Goal: Transaction & Acquisition: Purchase product/service

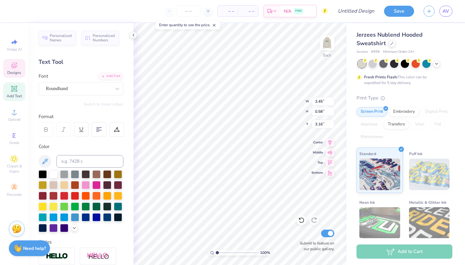
type textarea "Kappa Kappa Gamma"
click at [328, 44] on img at bounding box center [326, 42] width 25 height 25
type input "6.05"
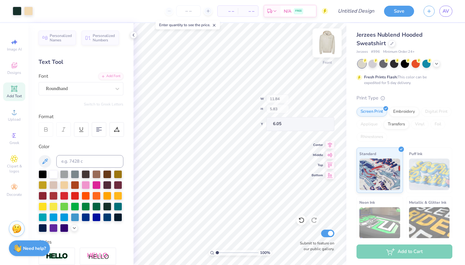
type input "1.98"
type input "9.09"
type textarea "Kappa Kappa Gamma"
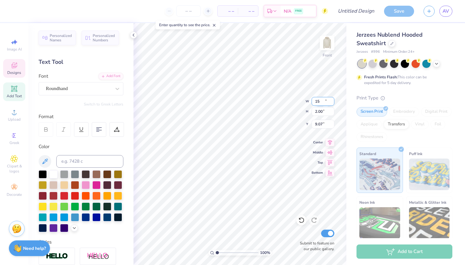
click at [332, 102] on input "15" at bounding box center [323, 101] width 23 height 9
type input "14.99"
click at [333, 103] on input "14.99" at bounding box center [323, 101] width 23 height 9
click at [296, 100] on div "100 % Front W 14.99 H 2.00 Y 9.07 Center Middle Top Bottom Submit to feature on…" at bounding box center [239, 144] width 213 height 242
click at [331, 104] on input "15.87" at bounding box center [323, 101] width 23 height 9
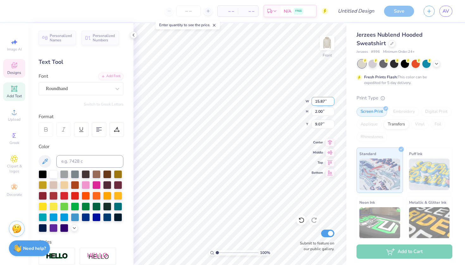
type input "15"
click at [332, 103] on input "15" at bounding box center [323, 101] width 23 height 9
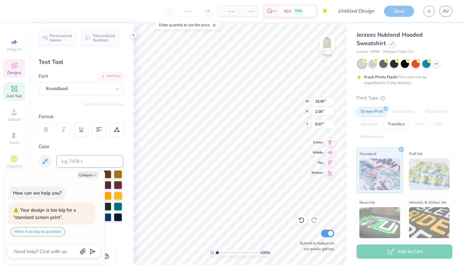
type textarea "x"
type input "9.12"
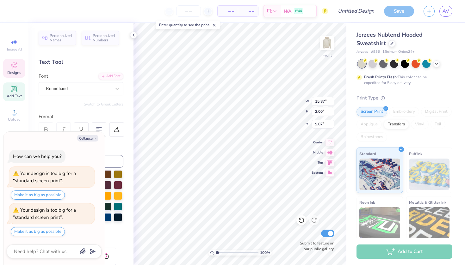
type textarea "x"
type input "14.61"
type input "1.84"
type input "9.04"
type textarea "x"
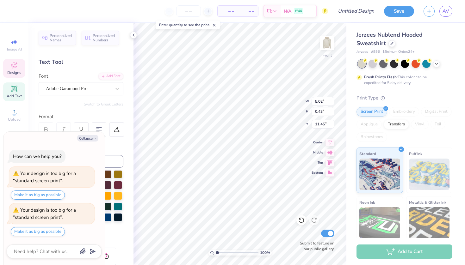
type textarea "B FORMAL 2025"
type textarea "x"
type textarea "Br FORMAL 2025"
type textarea "x"
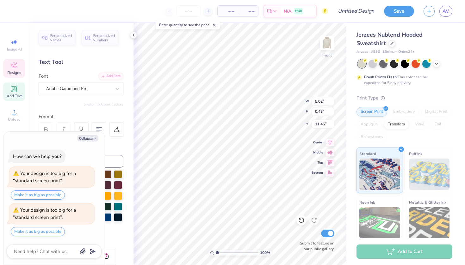
type textarea "B FORMAL 2025"
type textarea "x"
type textarea "BA FORMAL 2025"
type textarea "x"
type textarea "BAR FORMAL 2025"
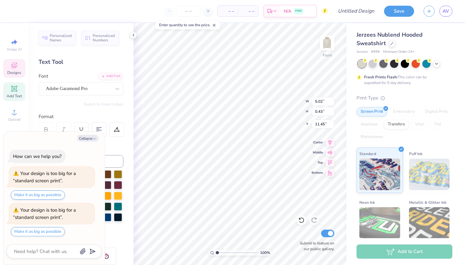
type textarea "x"
type textarea "BARN FORMAL 2025"
click at [323, 45] on img at bounding box center [326, 42] width 25 height 25
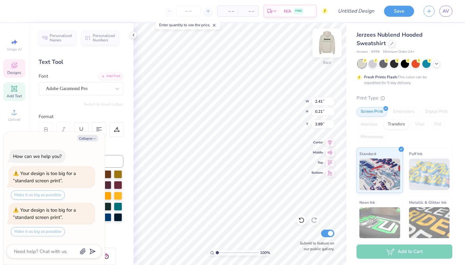
type textarea "x"
type textarea "B FORMAL 2025"
type textarea "x"
type textarea "BA FORMAL 2025"
type textarea "x"
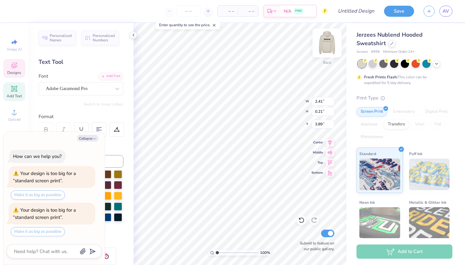
type textarea "BAR FORMAL 2025"
type textarea "x"
type textarea "BARN FORMAL 2025"
click at [437, 62] on icon at bounding box center [436, 63] width 5 height 5
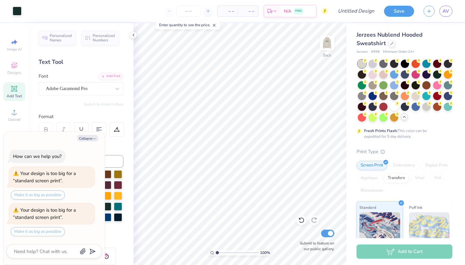
click at [90, 116] on div "Format" at bounding box center [81, 116] width 85 height 7
click at [97, 137] on button "Collapse" at bounding box center [87, 138] width 21 height 7
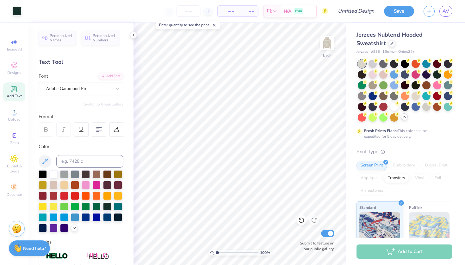
type textarea "x"
click at [109, 203] on div at bounding box center [107, 206] width 8 height 8
click at [437, 74] on div at bounding box center [437, 74] width 8 height 8
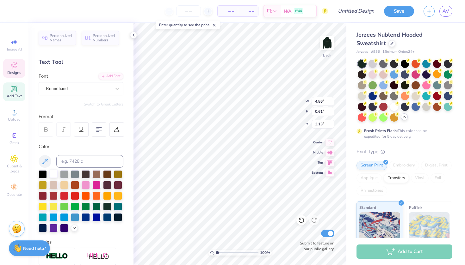
click at [51, 176] on div at bounding box center [53, 174] width 8 height 8
click at [54, 174] on div at bounding box center [53, 174] width 8 height 8
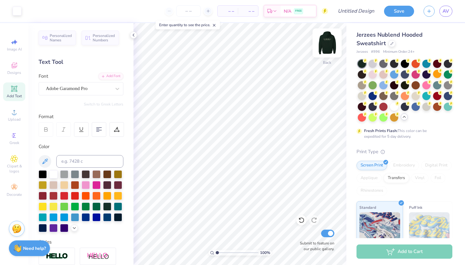
click at [323, 48] on img at bounding box center [326, 42] width 25 height 25
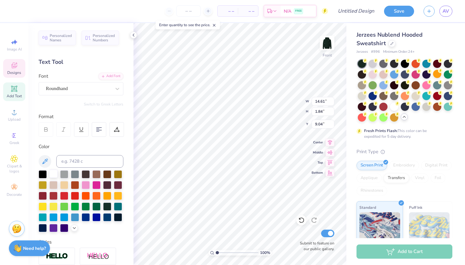
click at [52, 174] on div at bounding box center [53, 174] width 8 height 8
click at [53, 175] on div at bounding box center [53, 174] width 8 height 8
type input "5.41"
type input "2.24"
type input "6.14"
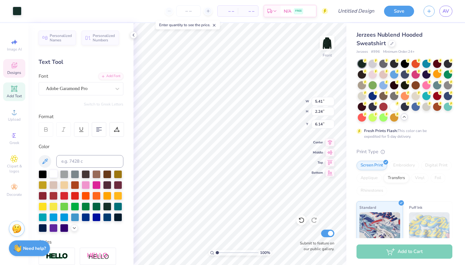
click at [53, 175] on div at bounding box center [53, 174] width 8 height 8
click at [53, 177] on div at bounding box center [53, 174] width 8 height 8
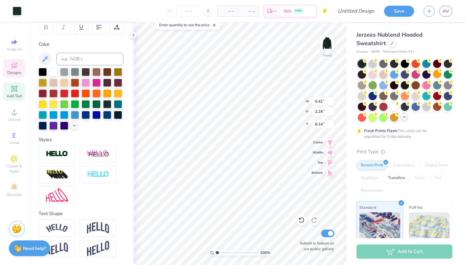
scroll to position [102, 0]
click at [53, 153] on img at bounding box center [57, 154] width 22 height 7
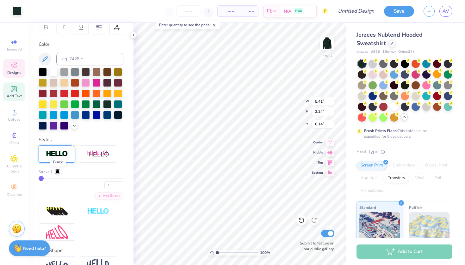
click at [58, 172] on div at bounding box center [58, 172] width 4 height 4
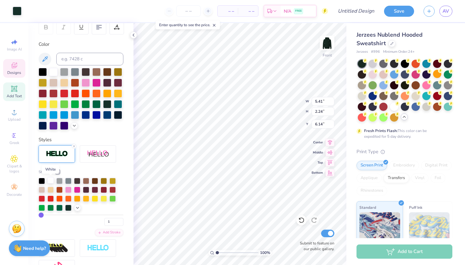
click at [53, 181] on div at bounding box center [50, 180] width 6 height 6
click at [55, 73] on div at bounding box center [53, 71] width 8 height 8
type input "5.50"
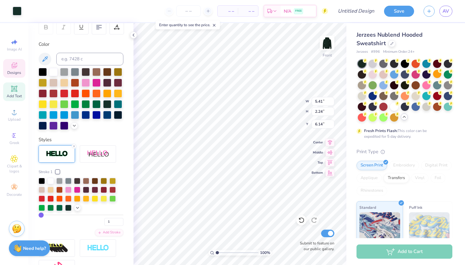
type input "2.38"
type input "6.05"
type input "5.41"
type input "2.24"
type input "6.14"
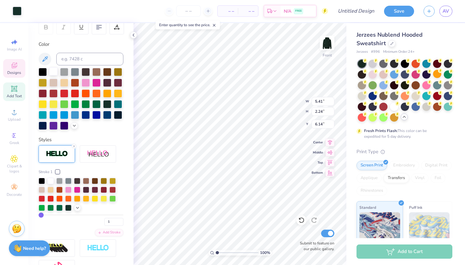
click at [54, 73] on div at bounding box center [53, 71] width 8 height 8
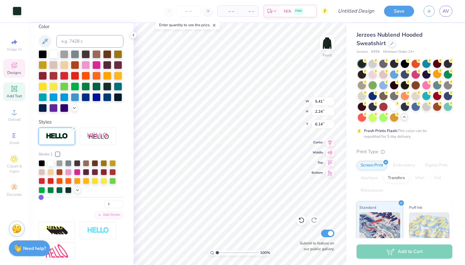
scroll to position [131, 0]
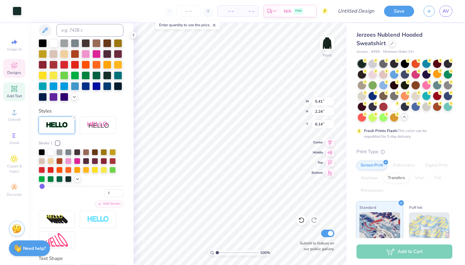
type input "3"
type input "4"
type input "5"
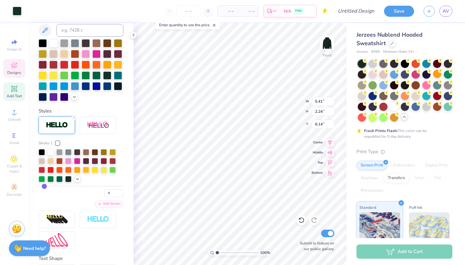
type input "5"
type input "6"
type input "8"
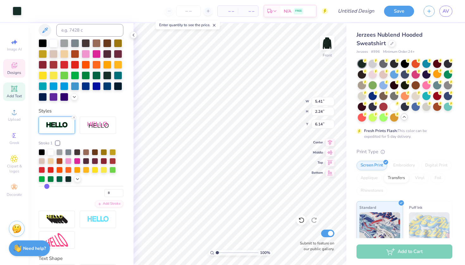
type input "10"
type input "11"
type input "12"
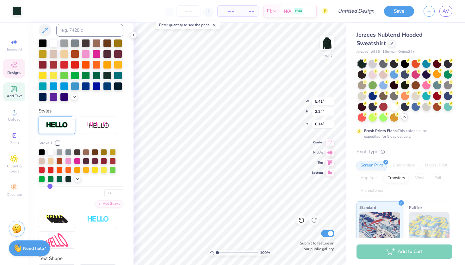
type input "12"
type input "14"
type input "16"
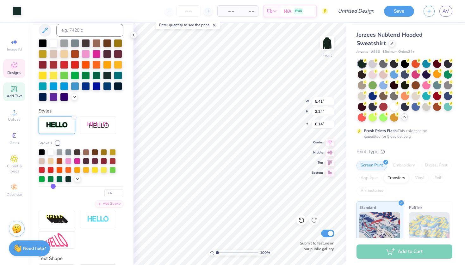
type input "17"
type input "18"
type input "19"
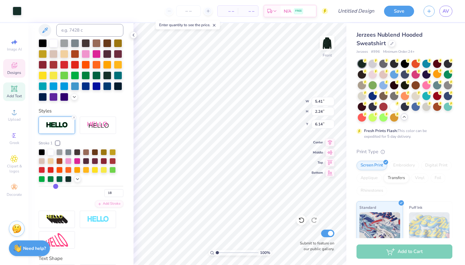
type input "19"
type input "20"
type input "21"
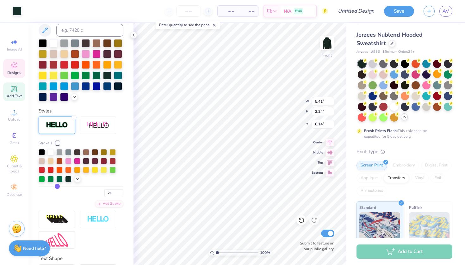
type input "23"
type input "24"
type input "25"
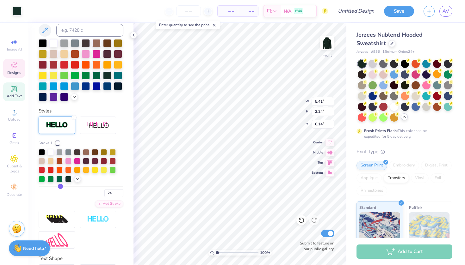
type input "25"
type input "26"
type input "27"
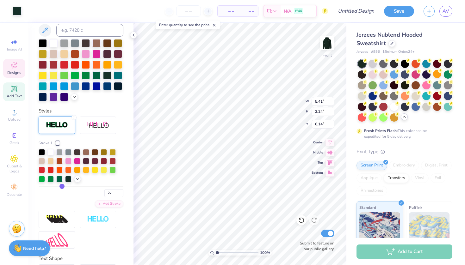
type input "29"
type input "30"
type input "31"
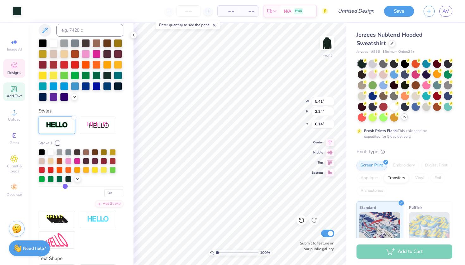
type input "31"
type input "32"
type input "33"
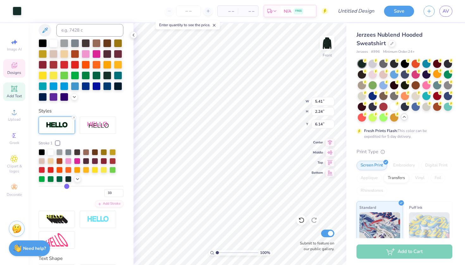
type input "34"
type input "35"
type input "36"
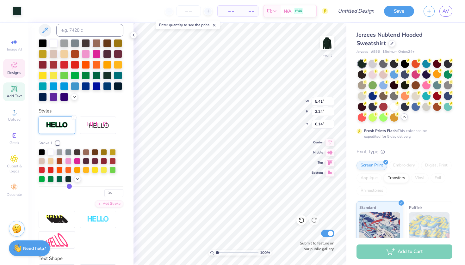
type input "36"
type input "37"
type input "38"
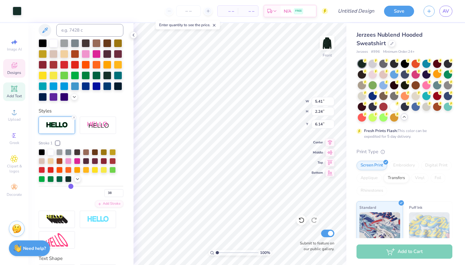
type input "39"
type input "40"
type input "41"
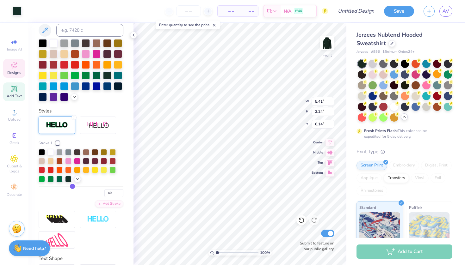
type input "41"
type input "42"
type input "43"
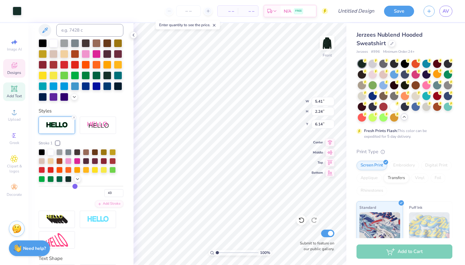
type input "45"
type input "46"
type input "47"
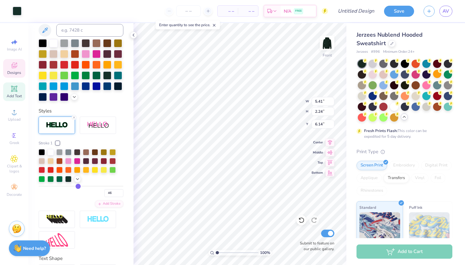
type input "47"
type input "49"
type input "50"
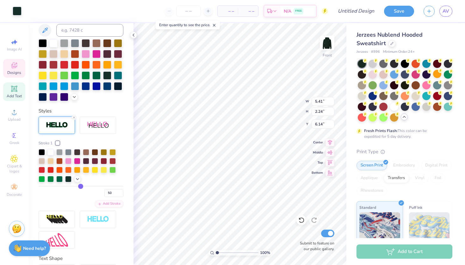
type input "51"
drag, startPoint x: 42, startPoint y: 187, endPoint x: 81, endPoint y: 189, distance: 39.0
type input "51"
click at [81, 187] on input "range" at bounding box center [81, 186] width 85 height 1
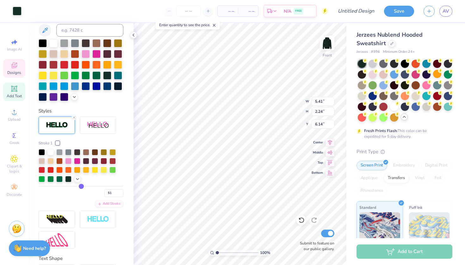
type input "50"
type input "49"
type input "48"
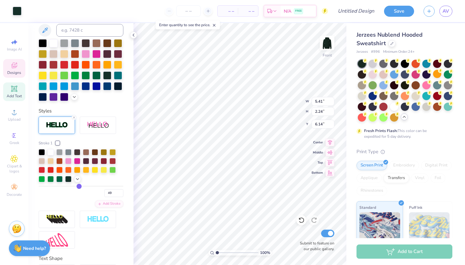
type input "48"
type input "46"
type input "45"
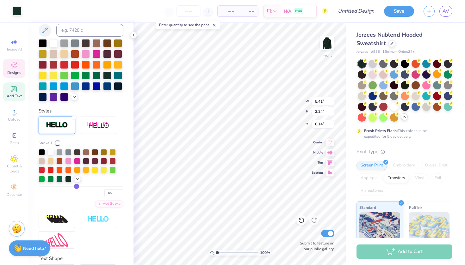
type input "43"
type input "41"
type input "39"
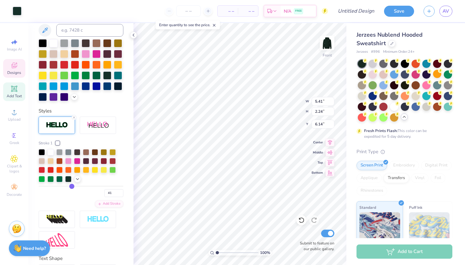
type input "39"
type input "36"
type input "32"
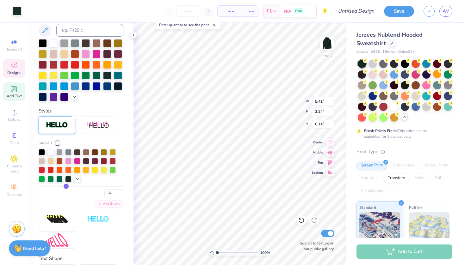
type input "30"
type input "28"
type input "25"
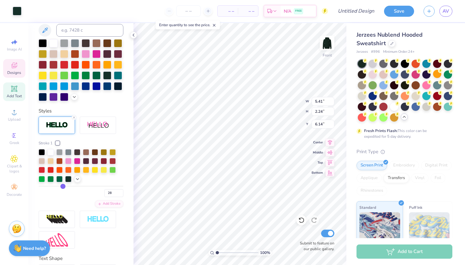
type input "25"
type input "23"
type input "20"
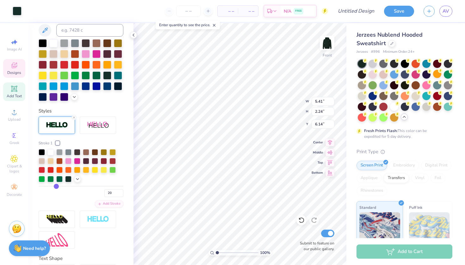
type input "17"
type input "14"
type input "12"
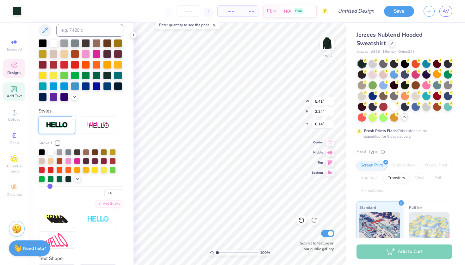
type input "12"
type input "9"
type input "6"
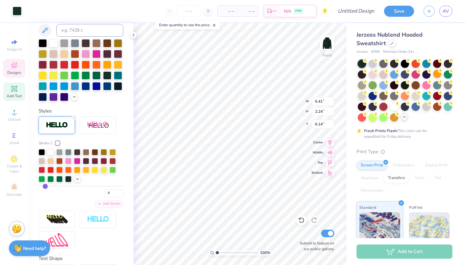
type input "5"
type input "2"
type input "1"
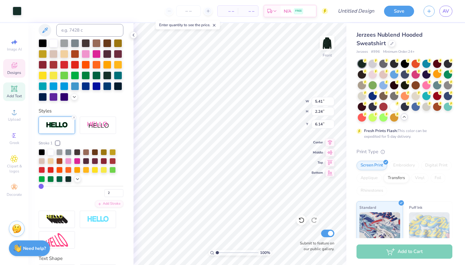
type input "1"
click at [21, 186] on div "Art colors – – Per Item – – Total Est. Delivery N/A FREE Design Title Save AV I…" at bounding box center [232, 132] width 465 height 265
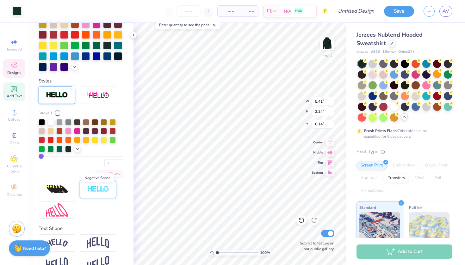
click at [92, 188] on img at bounding box center [98, 189] width 22 height 7
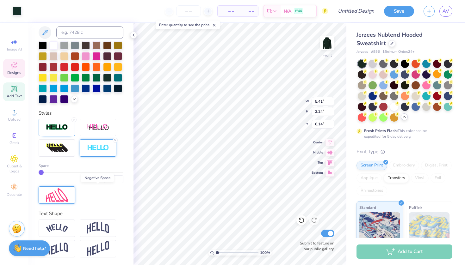
scroll to position [129, 0]
click at [64, 188] on div at bounding box center [57, 195] width 36 height 17
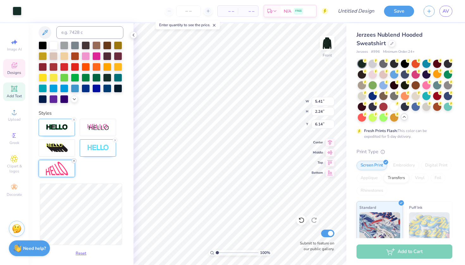
click at [74, 162] on line at bounding box center [74, 161] width 2 height 2
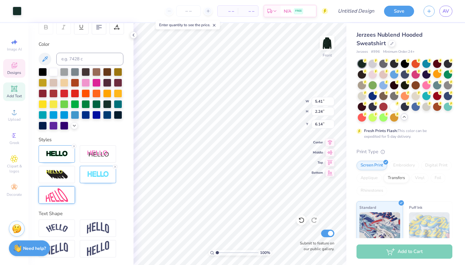
scroll to position [102, 0]
click at [299, 216] on div at bounding box center [301, 220] width 10 height 10
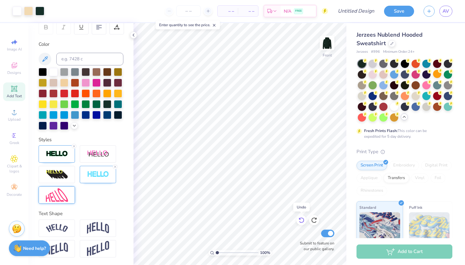
click at [303, 221] on icon at bounding box center [301, 220] width 6 height 6
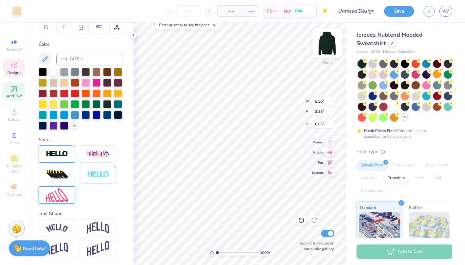
type input "6.07"
type input "5.41"
type input "2.24"
type input "6.14"
click at [115, 167] on icon at bounding box center [115, 167] width 4 height 4
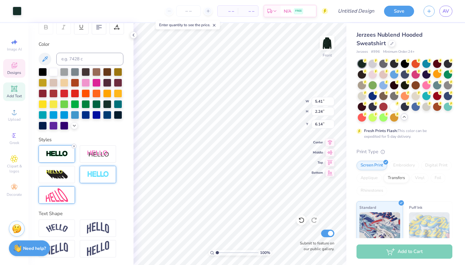
click at [73, 147] on icon at bounding box center [74, 147] width 4 height 4
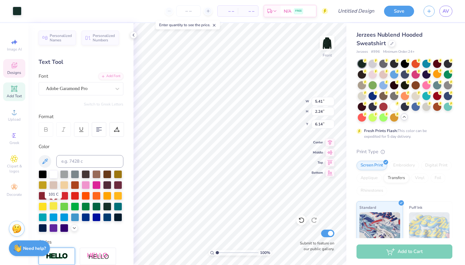
scroll to position [0, 0]
type input "6.14"
type input "6.12"
click at [61, 186] on div at bounding box center [64, 185] width 8 height 8
click at [64, 185] on div at bounding box center [64, 185] width 8 height 8
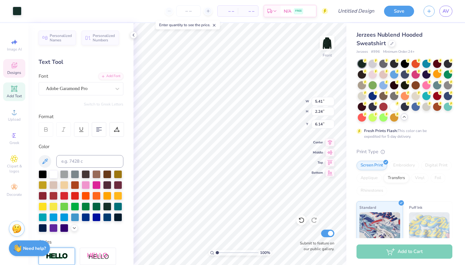
type input "6.19"
type input "5.41"
type input "2.24"
type input "6.12"
click at [20, 10] on div at bounding box center [17, 10] width 9 height 9
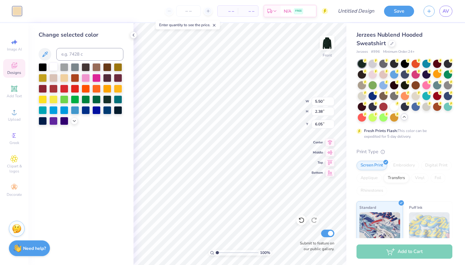
click at [54, 66] on div at bounding box center [53, 67] width 8 height 8
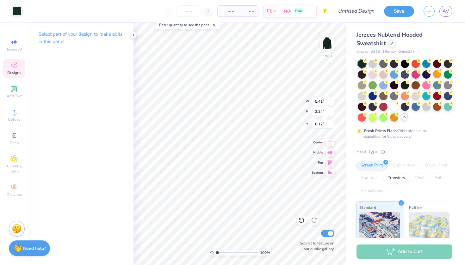
type input "5.41"
type input "2.24"
type input "6.12"
click at [18, 11] on div at bounding box center [17, 10] width 9 height 9
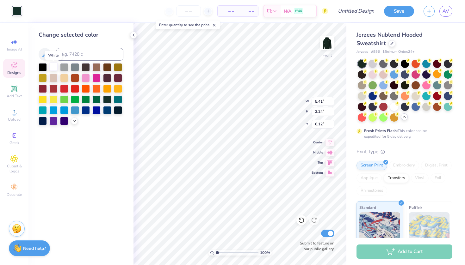
click at [55, 69] on div at bounding box center [53, 67] width 8 height 8
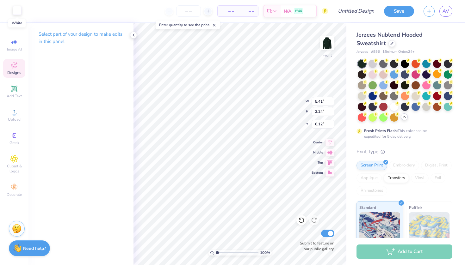
click at [17, 13] on div at bounding box center [17, 10] width 9 height 9
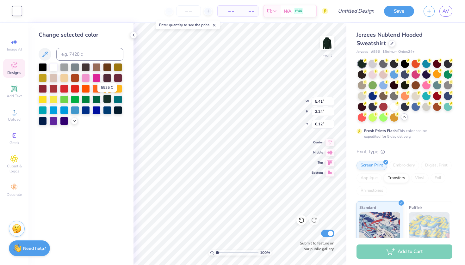
click at [109, 101] on div at bounding box center [107, 99] width 8 height 8
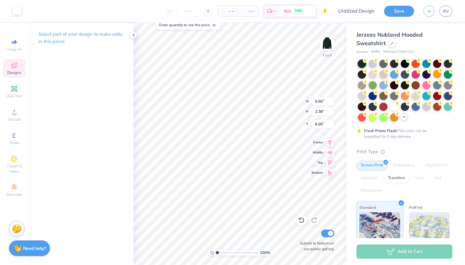
click at [19, 12] on div at bounding box center [17, 10] width 9 height 9
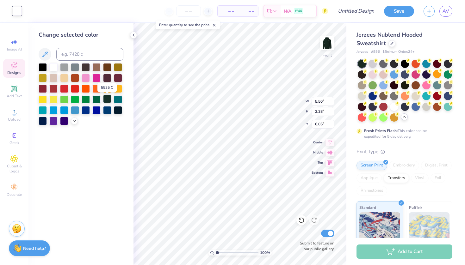
click at [107, 100] on div at bounding box center [107, 99] width 8 height 8
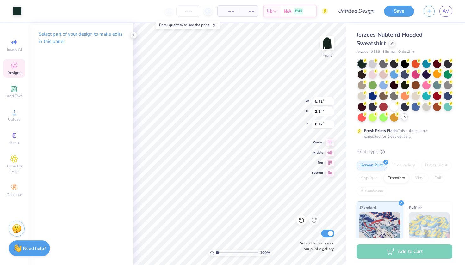
type input "6.19"
click at [16, 12] on div at bounding box center [17, 10] width 9 height 9
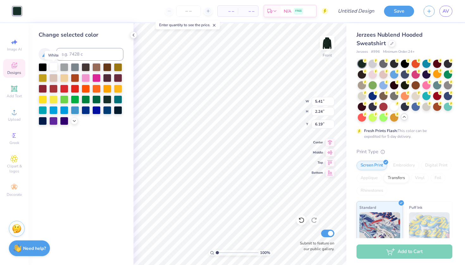
click at [50, 66] on div at bounding box center [53, 67] width 8 height 8
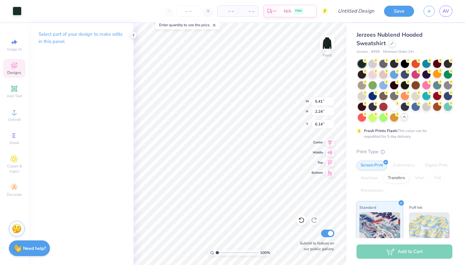
type input "6.19"
click at [16, 13] on div at bounding box center [17, 10] width 9 height 9
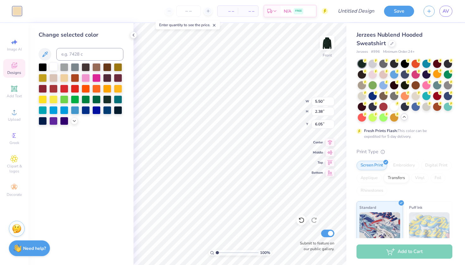
click at [53, 65] on div at bounding box center [53, 67] width 8 height 8
type input "5.41"
type input "2.24"
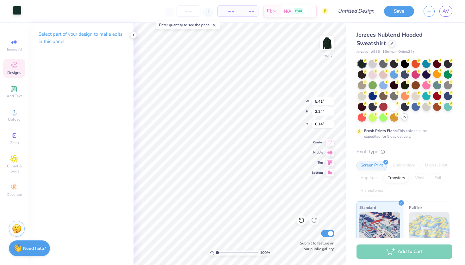
click at [15, 10] on div at bounding box center [17, 10] width 9 height 9
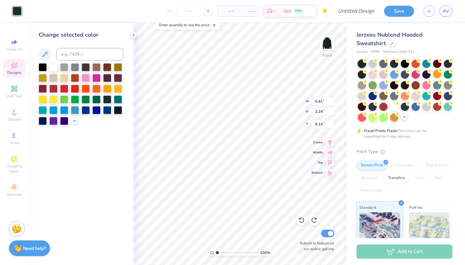
type input "6.19"
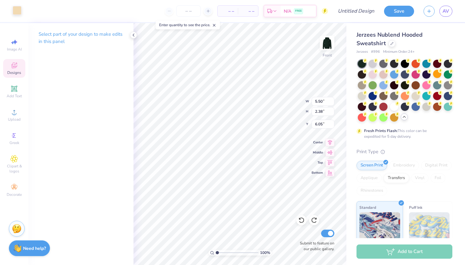
click at [15, 12] on div at bounding box center [17, 10] width 9 height 9
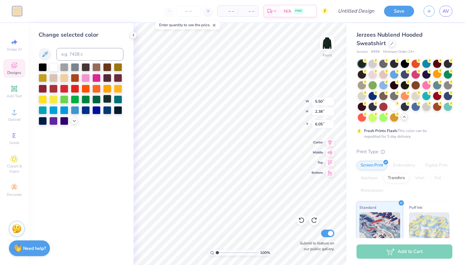
click at [109, 99] on div at bounding box center [107, 99] width 8 height 8
type input "5.41"
type input "2.24"
type input "6.19"
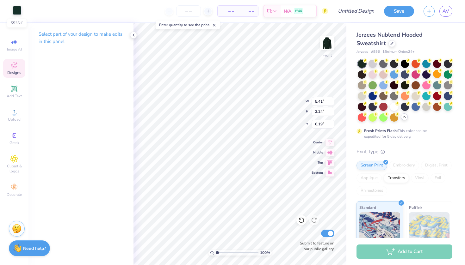
click at [18, 10] on div at bounding box center [17, 10] width 9 height 9
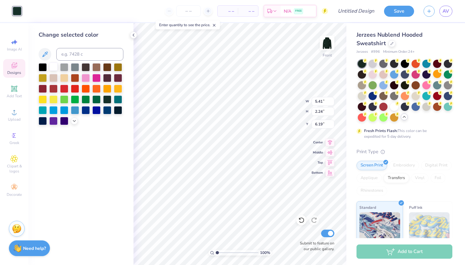
click at [55, 66] on div at bounding box center [53, 67] width 8 height 8
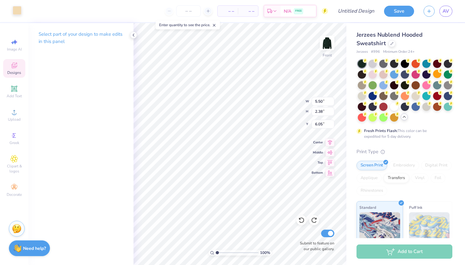
click at [18, 10] on div at bounding box center [17, 10] width 9 height 9
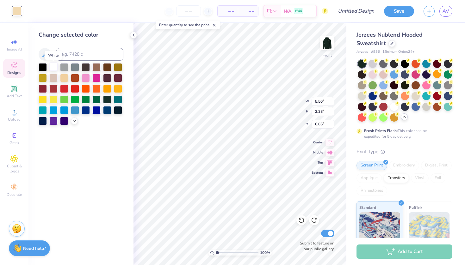
click at [53, 71] on div at bounding box center [53, 67] width 8 height 8
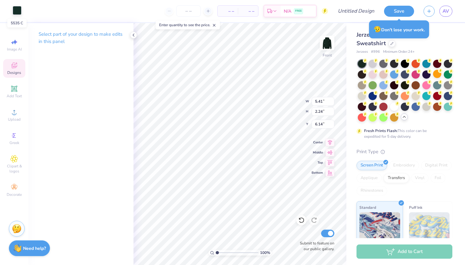
click at [17, 9] on div at bounding box center [17, 10] width 9 height 9
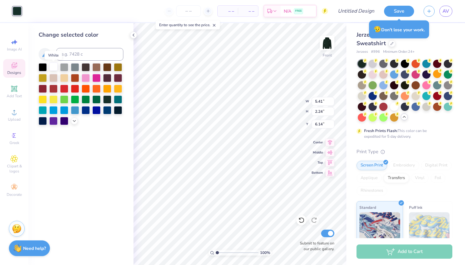
click at [53, 68] on div at bounding box center [53, 67] width 8 height 8
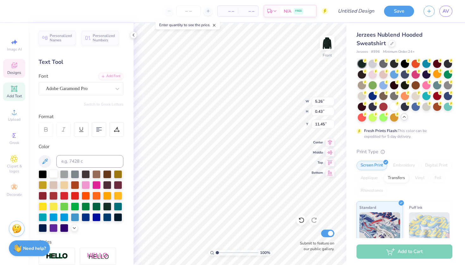
click at [53, 178] on div at bounding box center [53, 174] width 8 height 8
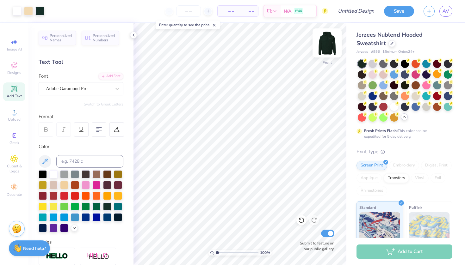
click at [327, 45] on img at bounding box center [326, 42] width 25 height 25
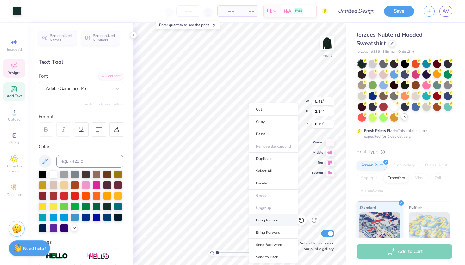
click at [271, 219] on li "Bring to Front" at bounding box center [274, 220] width 50 height 12
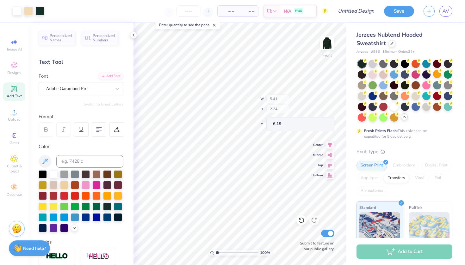
click at [286, 107] on div "100 % Front W 5.41 H 2.24 Y 6.19 Center Middle Top Bottom Submit to feature on …" at bounding box center [239, 144] width 213 height 242
type input "5.66"
type input "2.45"
type input "5.98"
type input "5.50"
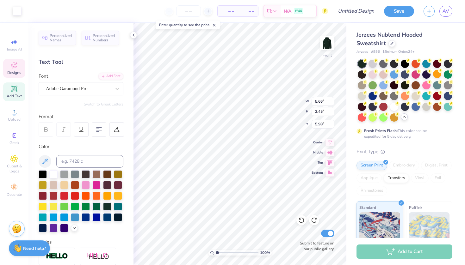
type input "2.38"
type input "6.05"
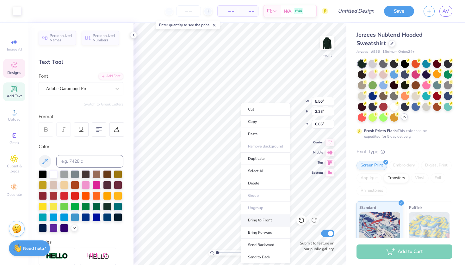
click at [269, 219] on li "Bring to Front" at bounding box center [266, 220] width 50 height 12
click at [266, 245] on li "Send Backward" at bounding box center [270, 245] width 50 height 12
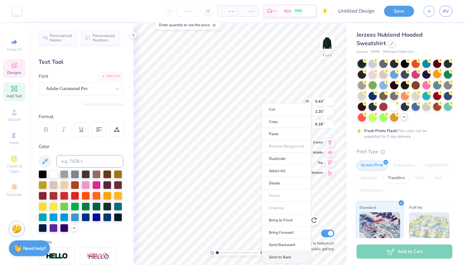
click at [281, 256] on li "Send to Back" at bounding box center [287, 257] width 50 height 12
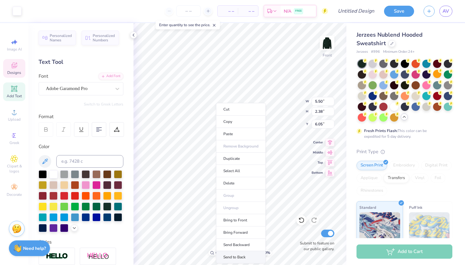
click at [237, 256] on li "Send to Back" at bounding box center [241, 257] width 50 height 12
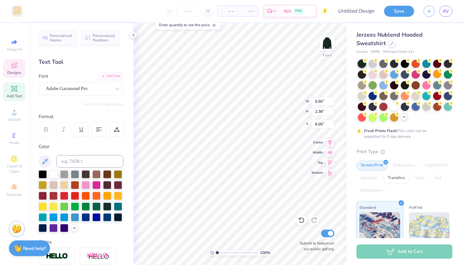
click at [18, 13] on div at bounding box center [17, 10] width 9 height 9
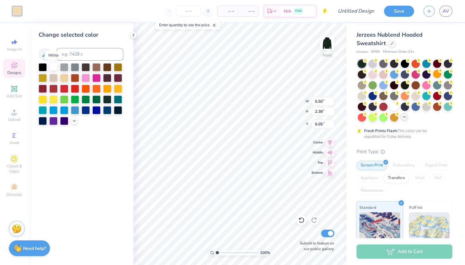
click at [51, 65] on div at bounding box center [53, 67] width 8 height 8
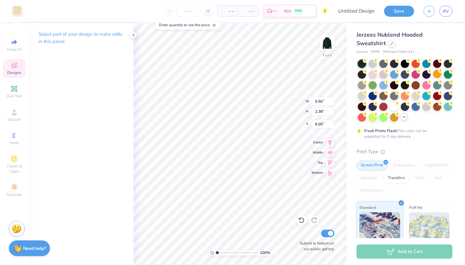
click at [14, 8] on div at bounding box center [17, 10] width 9 height 9
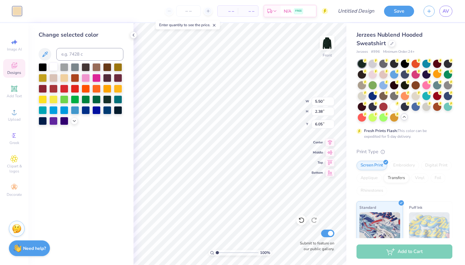
click at [54, 65] on div at bounding box center [53, 67] width 8 height 8
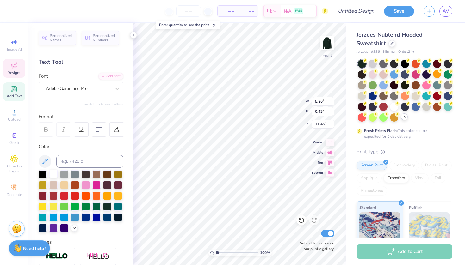
click at [53, 176] on div at bounding box center [53, 174] width 8 height 8
click at [53, 172] on div at bounding box center [53, 174] width 8 height 8
click at [18, 14] on div at bounding box center [17, 10] width 9 height 9
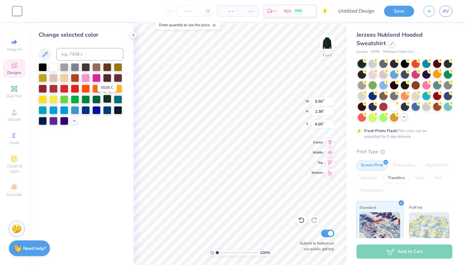
click at [108, 99] on div at bounding box center [107, 99] width 8 height 8
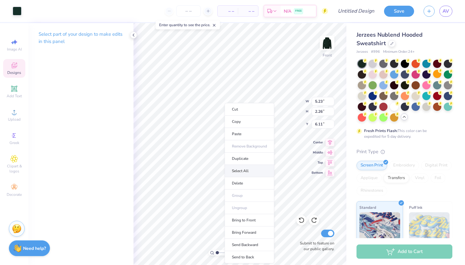
click at [249, 169] on li "Select All" at bounding box center [250, 171] width 50 height 12
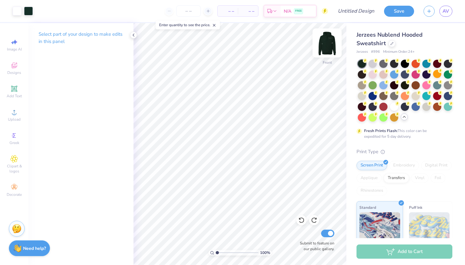
click at [331, 44] on img at bounding box center [326, 42] width 25 height 25
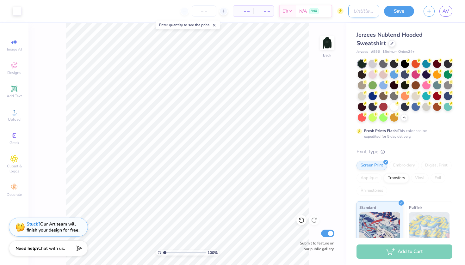
click at [359, 9] on input "Design Title" at bounding box center [363, 11] width 31 height 13
click at [354, 9] on input "Bar" at bounding box center [363, 11] width 31 height 13
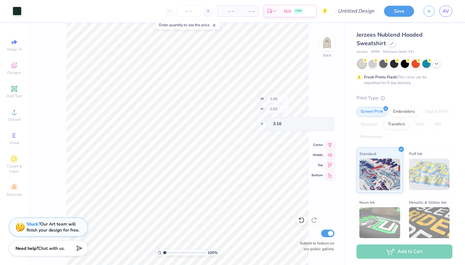
type input "0.58"
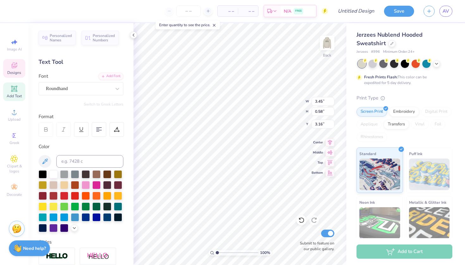
scroll to position [0, 0]
type textarea "Kappa Kappa Gamma"
type textarea "BARN FORMAL 2025"
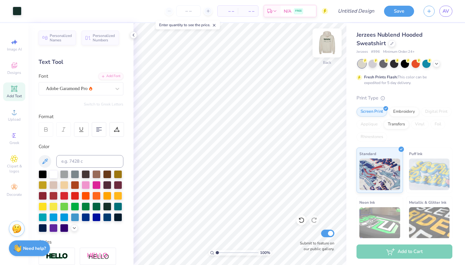
click at [328, 43] on img at bounding box center [326, 42] width 25 height 25
type input "1.98"
type input "9.04"
type textarea "Kappa Kappa Gamma"
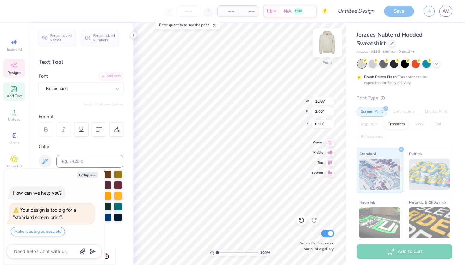
type textarea "x"
type input "8.93"
type textarea "x"
type input "14.61"
type input "1.84"
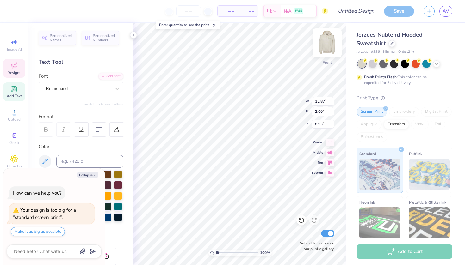
type input "8.89"
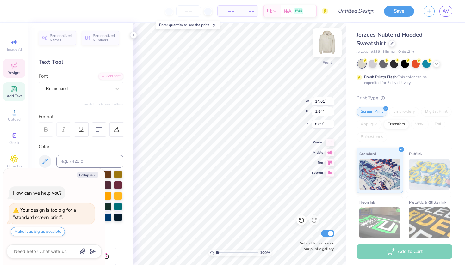
type textarea "x"
type input "8.99"
type textarea "x"
type input "11.45"
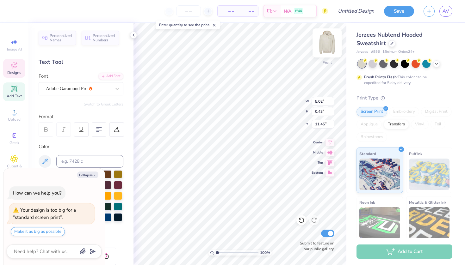
type textarea "x"
type textarea "B FORMAL 2025"
type textarea "x"
type textarea "BA FORMAL 2025"
type textarea "x"
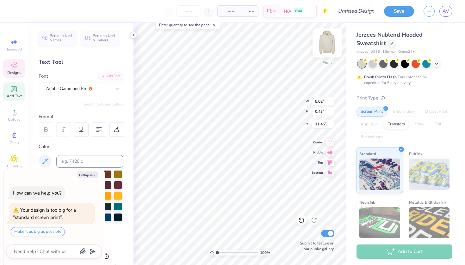
type textarea "BAR FORMAL 2025"
type textarea "x"
type textarea "BARN FORMAL 2025"
click at [329, 41] on img at bounding box center [326, 42] width 25 height 25
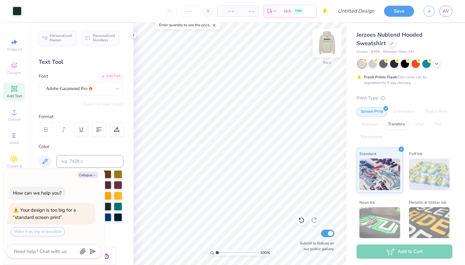
click at [327, 44] on img at bounding box center [326, 42] width 25 height 25
click at [436, 63] on icon at bounding box center [436, 63] width 5 height 5
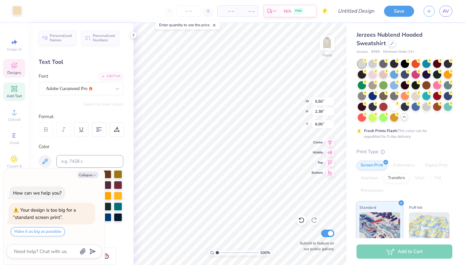
click at [15, 10] on div at bounding box center [17, 10] width 9 height 9
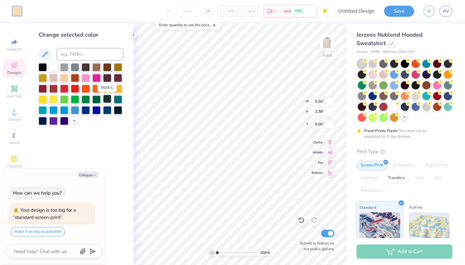
click at [108, 100] on div at bounding box center [107, 99] width 8 height 8
type textarea "x"
type input "5.41"
type input "2.24"
type input "6.09"
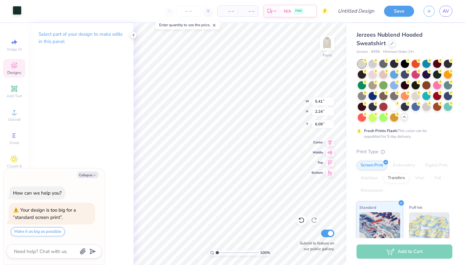
click at [20, 12] on div at bounding box center [17, 10] width 9 height 9
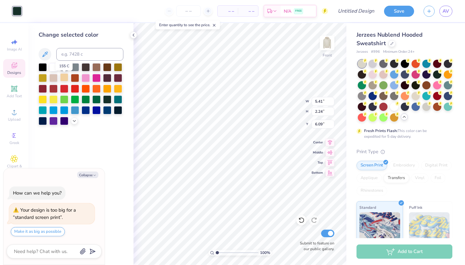
click at [63, 78] on div at bounding box center [64, 77] width 8 height 8
click at [55, 77] on div at bounding box center [53, 77] width 8 height 8
click at [54, 68] on div at bounding box center [53, 67] width 8 height 8
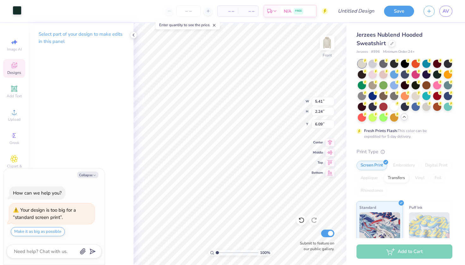
click at [18, 9] on div at bounding box center [17, 10] width 9 height 9
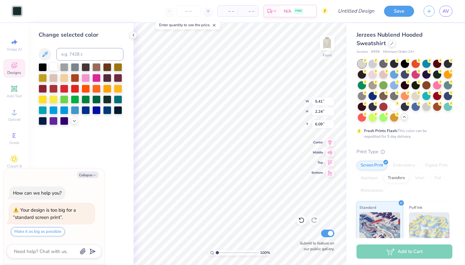
click at [54, 71] on div at bounding box center [53, 67] width 8 height 8
click at [17, 11] on div at bounding box center [17, 11] width 9 height 9
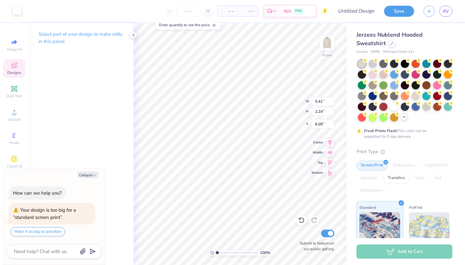
click at [13, 14] on div at bounding box center [17, 10] width 9 height 9
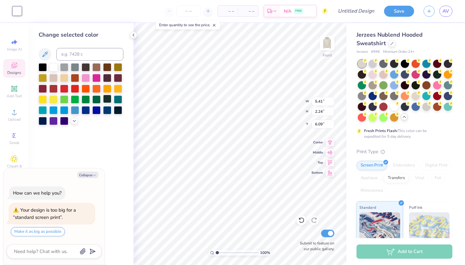
click at [105, 100] on div at bounding box center [107, 99] width 8 height 8
click at [53, 68] on div at bounding box center [53, 67] width 8 height 8
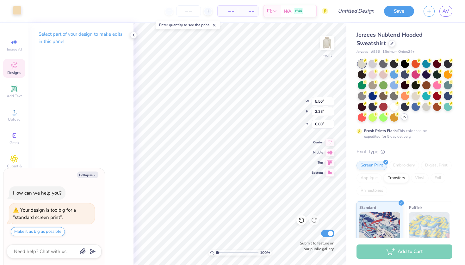
click at [15, 11] on div at bounding box center [17, 10] width 9 height 9
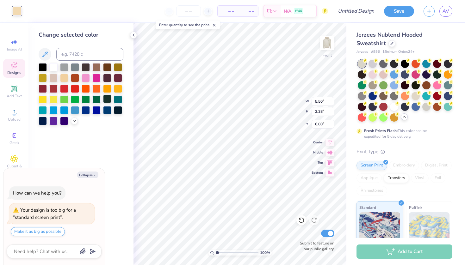
click at [107, 99] on div at bounding box center [107, 99] width 8 height 8
type textarea "x"
type input "5.41"
type input "2.24"
type input "6.09"
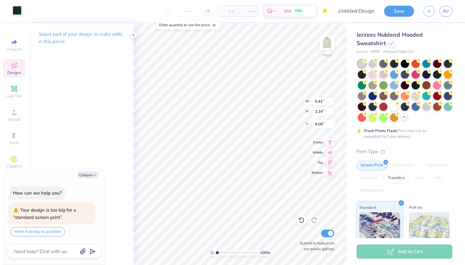
click at [19, 8] on div at bounding box center [17, 10] width 9 height 9
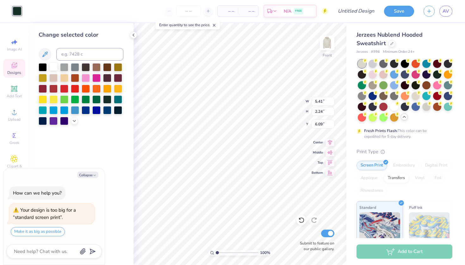
click at [53, 67] on div at bounding box center [53, 67] width 8 height 8
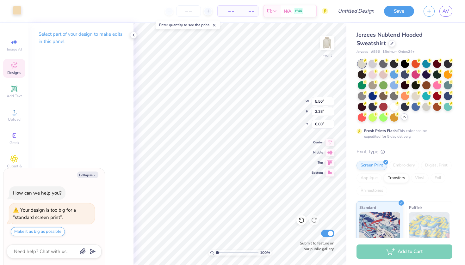
click at [19, 12] on div at bounding box center [17, 10] width 9 height 9
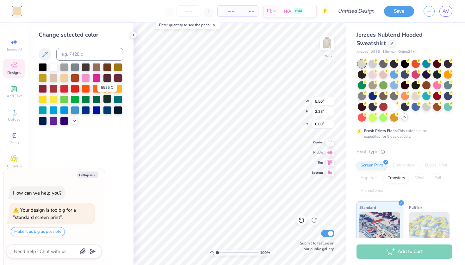
click at [107, 102] on div at bounding box center [107, 99] width 8 height 8
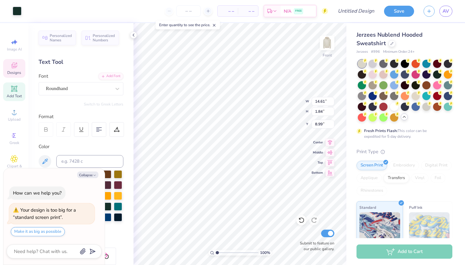
type textarea "x"
type input "9.04"
click at [89, 176] on button "Collapse" at bounding box center [87, 175] width 21 height 7
type textarea "x"
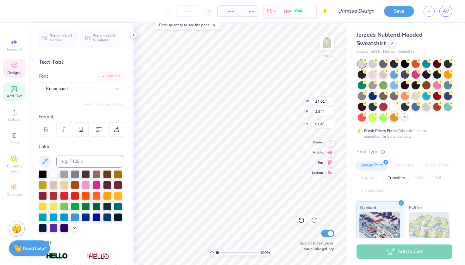
click at [54, 178] on div at bounding box center [53, 174] width 8 height 8
click at [53, 176] on div at bounding box center [53, 174] width 8 height 8
click at [327, 48] on img at bounding box center [326, 42] width 25 height 25
click at [56, 175] on div at bounding box center [53, 174] width 8 height 8
click at [50, 174] on div at bounding box center [53, 174] width 8 height 8
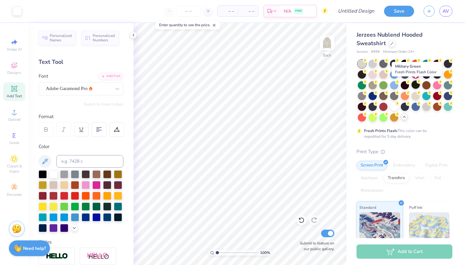
click at [415, 84] on div at bounding box center [415, 85] width 8 height 8
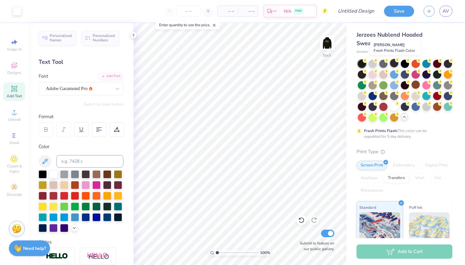
click at [394, 65] on div at bounding box center [394, 63] width 8 height 8
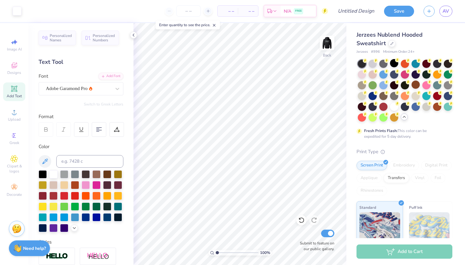
click at [405, 116] on icon at bounding box center [404, 116] width 5 height 5
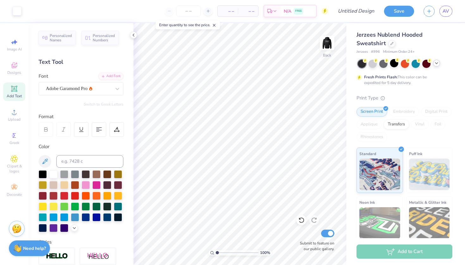
click at [438, 60] on div at bounding box center [405, 64] width 95 height 8
click at [438, 63] on polyline at bounding box center [436, 63] width 3 height 1
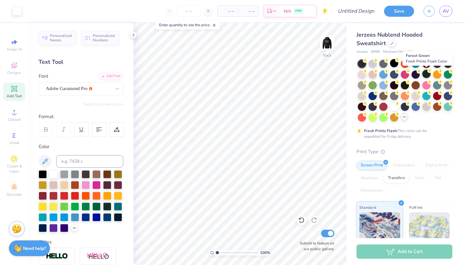
click at [427, 73] on div at bounding box center [426, 74] width 8 height 8
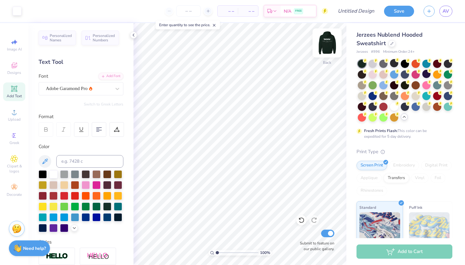
click at [329, 46] on img at bounding box center [326, 42] width 25 height 25
type input "6.14"
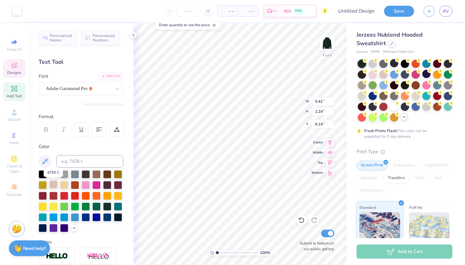
click at [58, 183] on div at bounding box center [53, 185] width 8 height 8
click at [53, 184] on div at bounding box center [53, 185] width 8 height 8
click at [16, 13] on div at bounding box center [17, 10] width 9 height 9
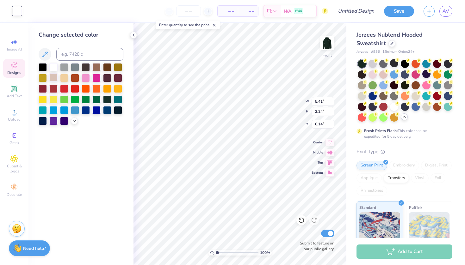
click at [56, 76] on div at bounding box center [53, 77] width 8 height 8
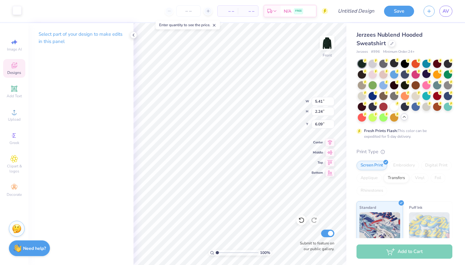
click at [18, 12] on div at bounding box center [17, 10] width 9 height 9
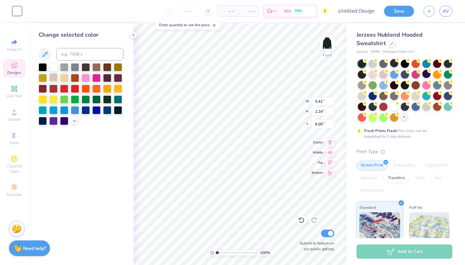
click at [56, 78] on div at bounding box center [53, 77] width 8 height 8
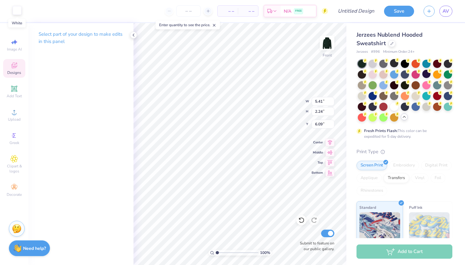
click at [19, 10] on div at bounding box center [17, 10] width 9 height 9
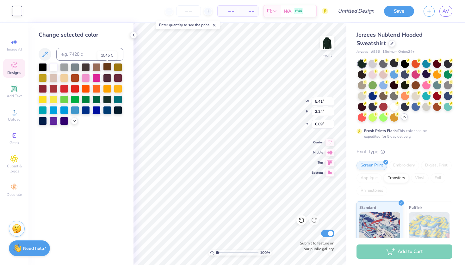
click at [106, 67] on div at bounding box center [107, 67] width 8 height 8
click at [56, 78] on div at bounding box center [53, 77] width 8 height 8
click at [65, 78] on div at bounding box center [64, 77] width 8 height 8
click at [53, 77] on div at bounding box center [53, 77] width 8 height 8
click at [75, 121] on icon at bounding box center [74, 120] width 5 height 5
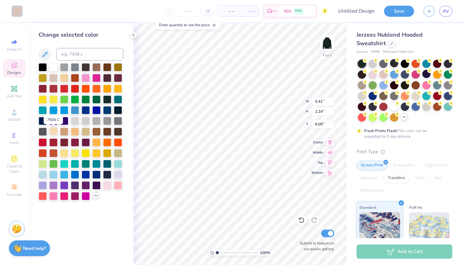
click at [55, 133] on div at bounding box center [53, 131] width 8 height 8
click at [83, 133] on div at bounding box center [86, 131] width 8 height 8
click at [55, 130] on div at bounding box center [53, 131] width 8 height 8
click at [65, 132] on div at bounding box center [64, 131] width 8 height 8
click at [55, 131] on div at bounding box center [53, 131] width 8 height 8
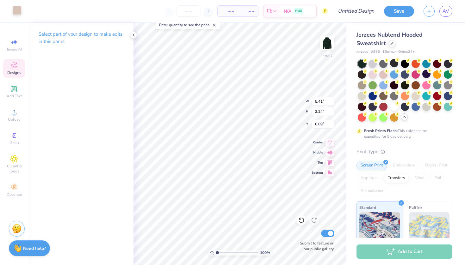
click at [17, 10] on div at bounding box center [17, 10] width 9 height 9
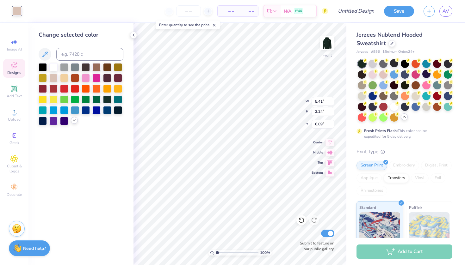
click at [74, 122] on icon at bounding box center [74, 120] width 5 height 5
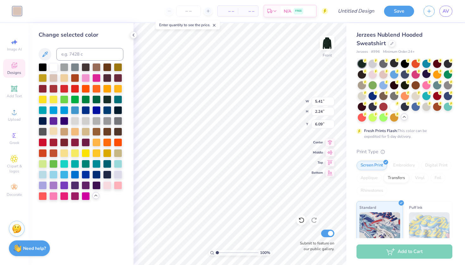
click at [55, 132] on div at bounding box center [53, 131] width 8 height 8
type input "6.14"
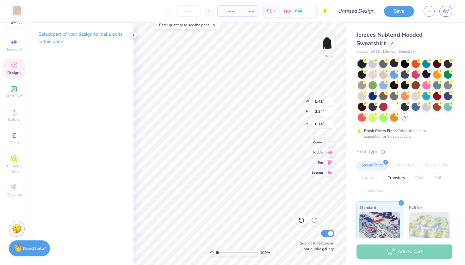
click at [17, 12] on div at bounding box center [17, 10] width 9 height 9
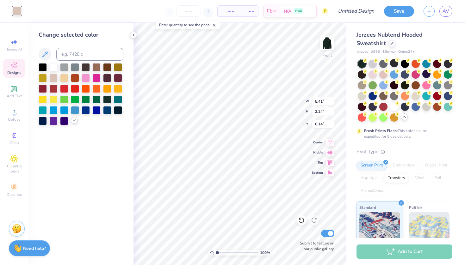
click at [75, 122] on icon at bounding box center [74, 120] width 5 height 5
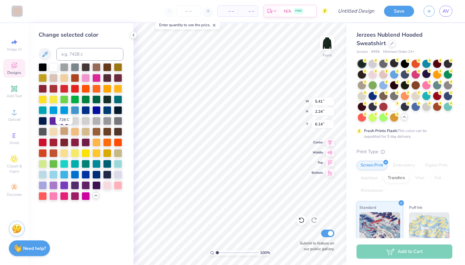
click at [65, 132] on div at bounding box center [64, 131] width 8 height 8
click at [55, 129] on div at bounding box center [53, 131] width 8 height 8
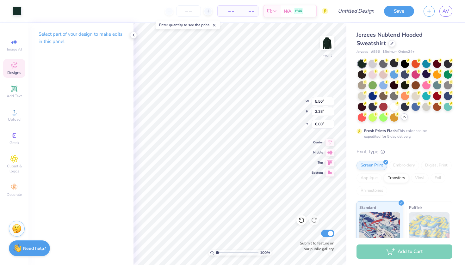
type input "5.41"
type input "2.24"
type input "6.07"
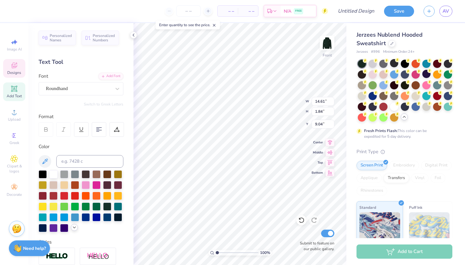
click at [74, 225] on div at bounding box center [74, 227] width 7 height 7
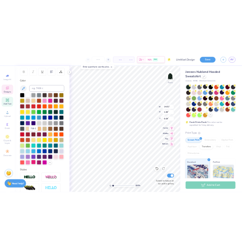
scroll to position [98, 0]
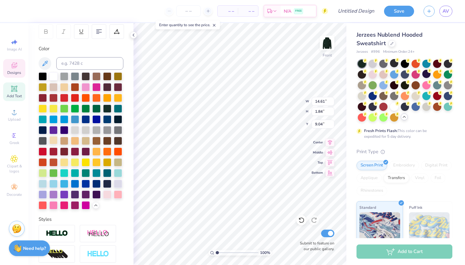
click at [55, 140] on div at bounding box center [53, 140] width 8 height 8
click at [65, 140] on div at bounding box center [64, 140] width 8 height 8
click at [75, 139] on div at bounding box center [75, 140] width 8 height 8
click at [56, 138] on div at bounding box center [53, 140] width 8 height 8
click at [87, 140] on div at bounding box center [86, 140] width 8 height 8
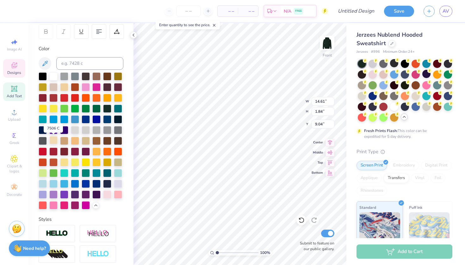
click at [55, 139] on div at bounding box center [53, 140] width 8 height 8
click at [52, 139] on div at bounding box center [53, 140] width 8 height 8
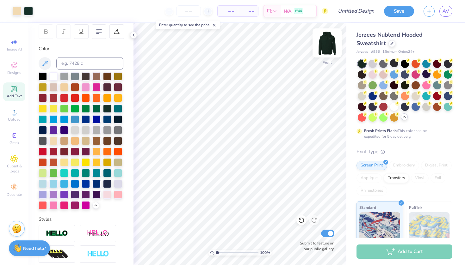
click at [330, 42] on img at bounding box center [326, 42] width 25 height 25
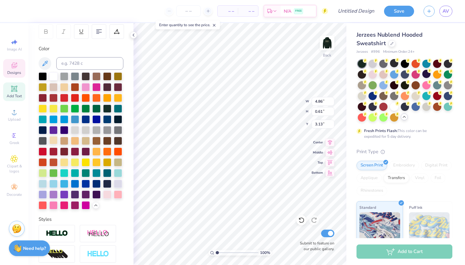
click at [53, 139] on div at bounding box center [53, 140] width 8 height 8
type input "3.74"
click at [53, 141] on div at bounding box center [53, 140] width 8 height 8
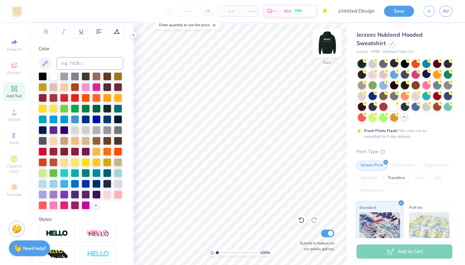
click at [324, 44] on img at bounding box center [326, 42] width 25 height 25
click at [325, 48] on img at bounding box center [326, 42] width 25 height 25
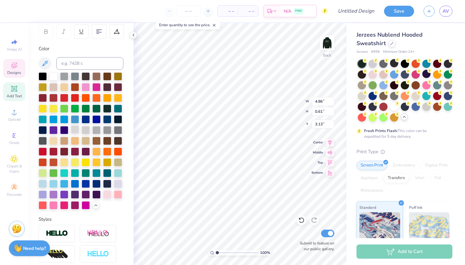
click at [75, 131] on div at bounding box center [75, 130] width 8 height 8
click at [50, 77] on div at bounding box center [53, 76] width 8 height 8
click at [52, 77] on div at bounding box center [53, 76] width 8 height 8
click at [330, 43] on img at bounding box center [326, 42] width 25 height 25
click at [16, 13] on div at bounding box center [17, 10] width 9 height 9
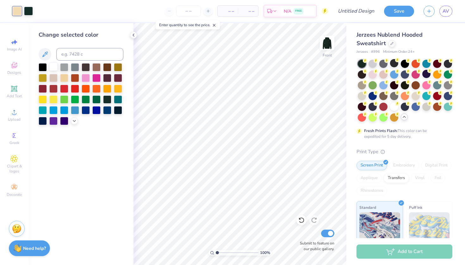
click at [54, 71] on div at bounding box center [53, 67] width 8 height 8
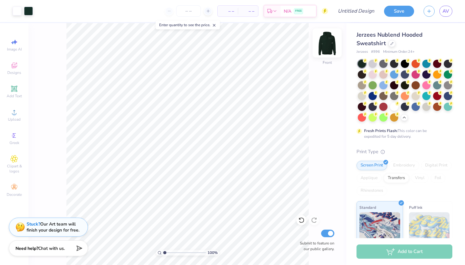
click at [320, 41] on img at bounding box center [326, 42] width 25 height 25
